Goal: Information Seeking & Learning: Check status

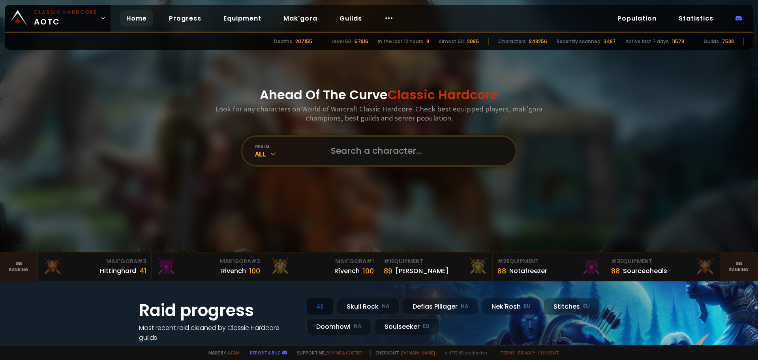
click at [421, 154] on input "text" at bounding box center [416, 151] width 180 height 28
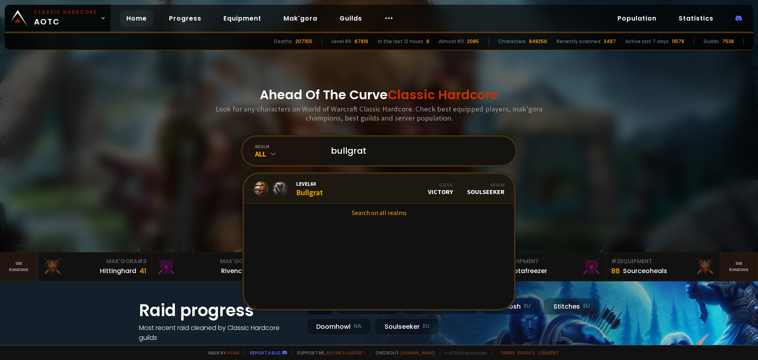
type input "bullgrat"
click at [312, 189] on div "Level 60 Bullgrat" at bounding box center [309, 188] width 27 height 17
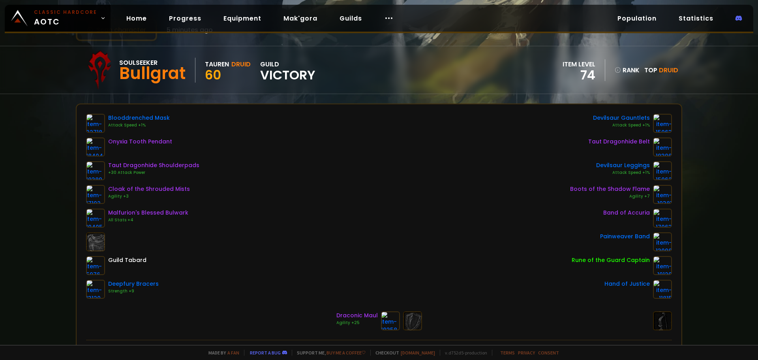
scroll to position [39, 0]
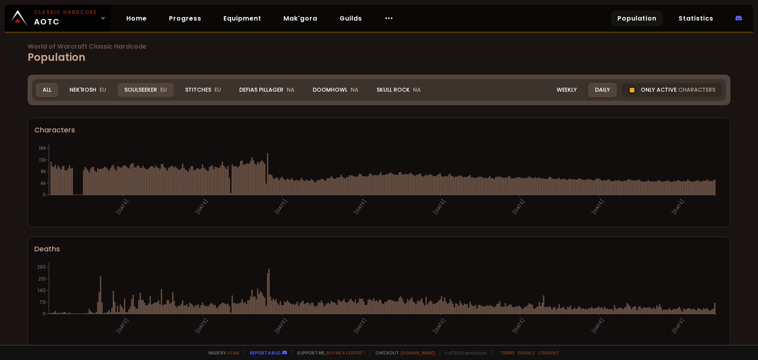
click at [152, 85] on div "Soulseeker EU" at bounding box center [146, 90] width 56 height 14
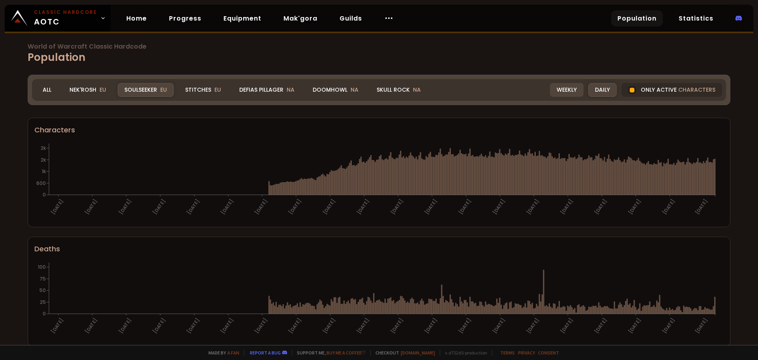
click at [571, 88] on div "Weekly" at bounding box center [567, 90] width 34 height 14
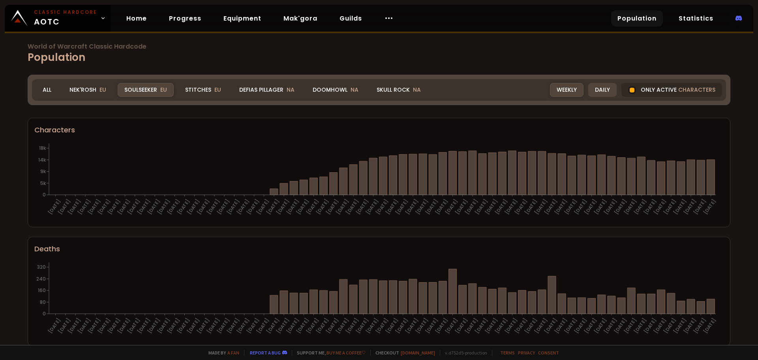
click at [595, 91] on div "Daily" at bounding box center [602, 90] width 28 height 14
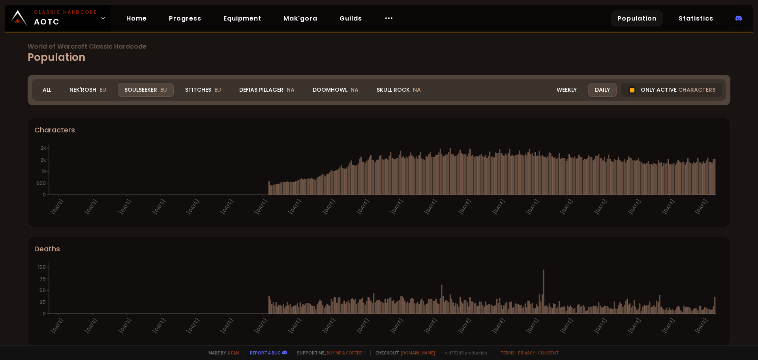
drag, startPoint x: 76, startPoint y: 85, endPoint x: 136, endPoint y: 88, distance: 60.0
click at [76, 86] on div "Nek'Rosh EU" at bounding box center [88, 90] width 50 height 14
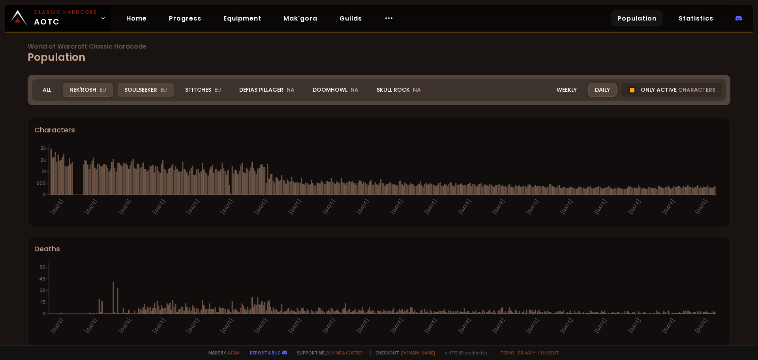
click at [135, 87] on div "Soulseeker EU" at bounding box center [146, 90] width 56 height 14
